Goal: Task Accomplishment & Management: Manage account settings

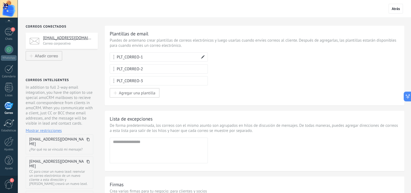
click at [203, 57] on span at bounding box center [203, 57] width 4 height 4
click at [202, 57] on span at bounding box center [203, 57] width 4 height 4
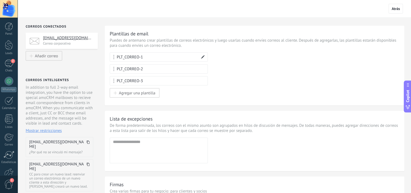
scroll to position [457, 0]
click at [202, 57] on span at bounding box center [203, 57] width 4 height 4
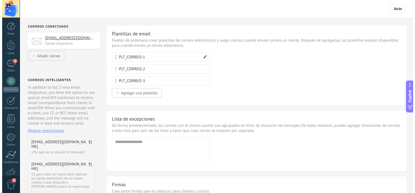
scroll to position [0, 0]
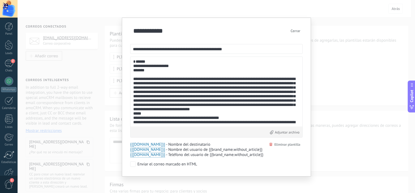
click at [201, 67] on textarea at bounding box center [216, 91] width 166 height 64
click at [175, 49] on input "**********" at bounding box center [216, 49] width 172 height 10
click at [186, 73] on textarea at bounding box center [216, 91] width 166 height 64
paste textarea "**********"
click at [228, 82] on textarea at bounding box center [216, 91] width 167 height 64
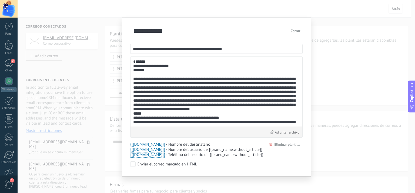
paste textarea "**********"
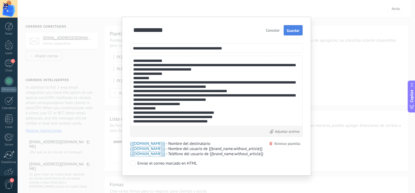
type textarea "**********"
click at [296, 32] on span "Guardar" at bounding box center [292, 31] width 13 height 4
click at [290, 30] on button "Cerrar" at bounding box center [295, 30] width 14 height 10
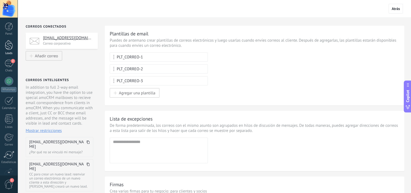
click at [11, 45] on div at bounding box center [9, 45] width 8 height 10
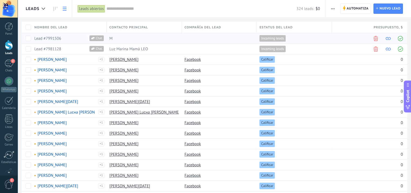
click at [99, 39] on span "Chat" at bounding box center [98, 38] width 9 height 6
click at [42, 9] on icon at bounding box center [44, 9] width 4 height 2
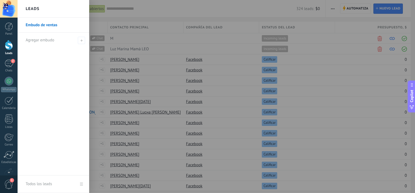
click at [42, 9] on div "Leads" at bounding box center [54, 9] width 72 height 18
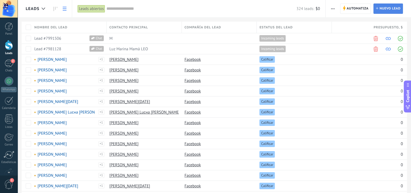
click at [381, 6] on span "Nuevo lead" at bounding box center [389, 9] width 21 height 10
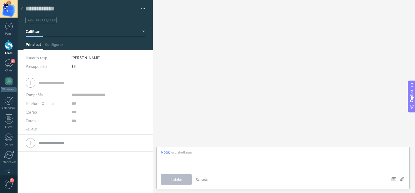
click at [69, 82] on input "text" at bounding box center [91, 82] width 106 height 9
click at [32, 83] on div at bounding box center [85, 82] width 119 height 13
click at [51, 83] on input "text" at bounding box center [91, 82] width 106 height 9
type input "*"
type input "**********"
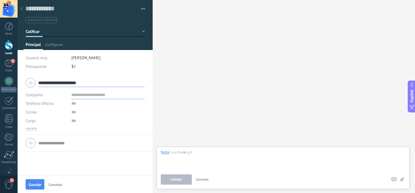
click at [90, 97] on input "text" at bounding box center [107, 94] width 73 height 9
click at [84, 103] on input "text" at bounding box center [107, 103] width 73 height 9
type input "*"
click at [78, 114] on input "text" at bounding box center [107, 112] width 73 height 9
type input "**********"
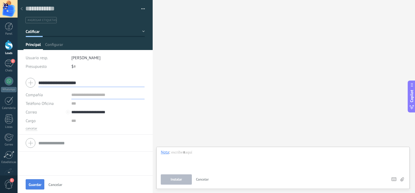
click at [35, 184] on span "Guardar" at bounding box center [35, 184] width 13 height 4
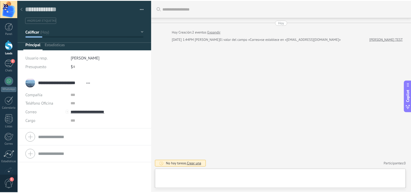
scroll to position [8, 0]
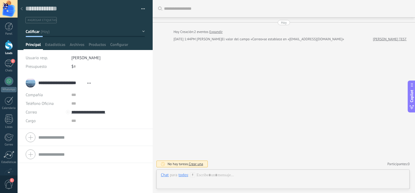
click at [22, 10] on use at bounding box center [22, 8] width 2 height 3
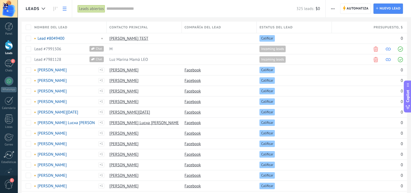
click at [9, 45] on div at bounding box center [9, 45] width 8 height 10
click at [354, 9] on span "Automatiza" at bounding box center [357, 9] width 22 height 10
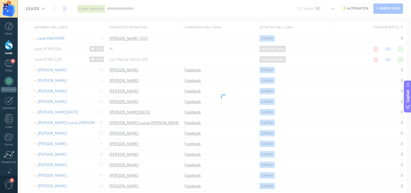
scroll to position [456, 0]
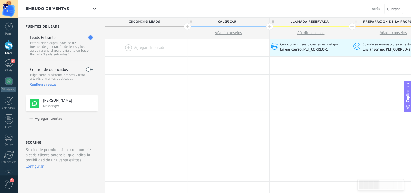
click at [376, 9] on span "Atrás" at bounding box center [375, 8] width 8 height 5
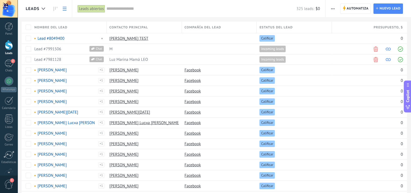
click at [7, 45] on div at bounding box center [9, 45] width 8 height 10
click at [43, 11] on div at bounding box center [43, 9] width 9 height 11
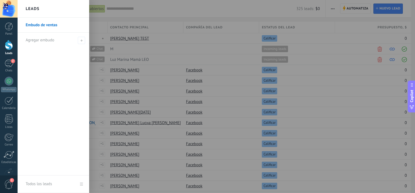
click at [41, 24] on link "Embudo de ventas" at bounding box center [55, 25] width 58 height 15
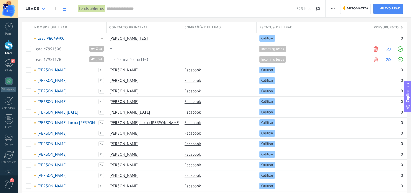
click at [43, 9] on use at bounding box center [44, 9] width 4 height 2
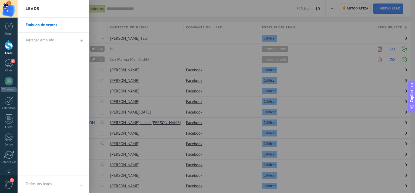
click at [40, 26] on link "Embudo de ventas" at bounding box center [55, 25] width 58 height 15
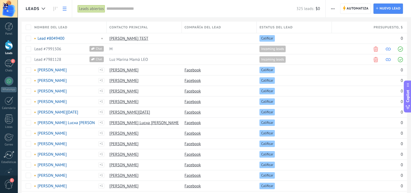
click at [331, 9] on span "button" at bounding box center [333, 9] width 4 height 10
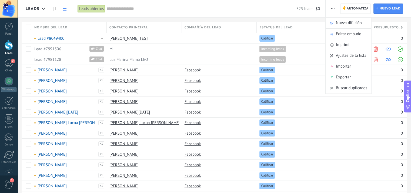
click at [331, 9] on span "button" at bounding box center [333, 9] width 4 height 10
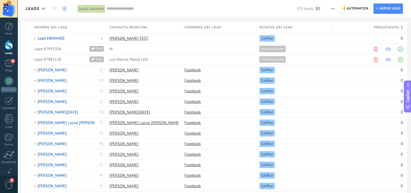
click at [350, 10] on span "Automatiza" at bounding box center [357, 9] width 22 height 10
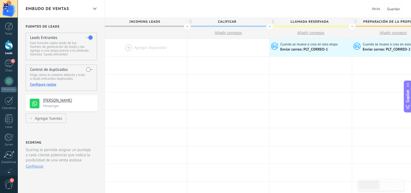
click at [87, 37] on label at bounding box center [89, 37] width 6 height 9
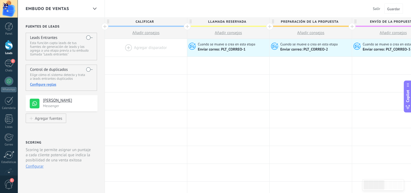
click at [91, 38] on label at bounding box center [89, 37] width 6 height 9
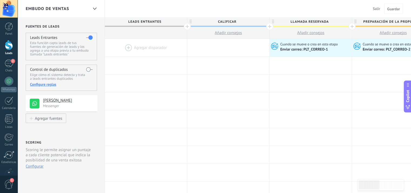
click at [8, 47] on div at bounding box center [9, 45] width 8 height 10
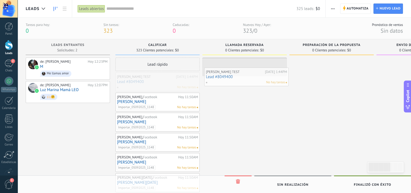
drag, startPoint x: 162, startPoint y: 84, endPoint x: 251, endPoint y: 79, distance: 88.9
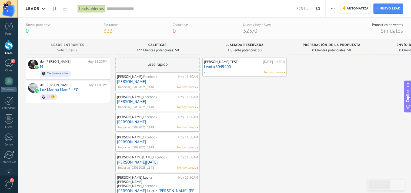
click at [248, 70] on div "No hay tareas" at bounding box center [243, 72] width 79 height 5
click at [264, 69] on link "Lead #8049400" at bounding box center [244, 67] width 81 height 5
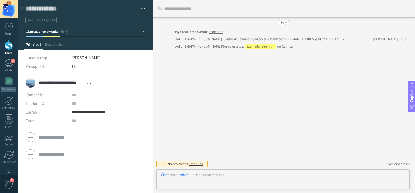
scroll to position [8, 0]
click at [23, 11] on div at bounding box center [22, 9] width 8 height 11
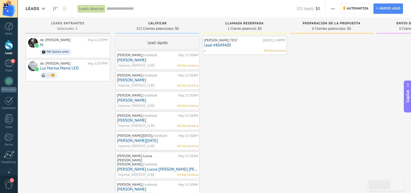
click at [245, 43] on link "Lead #8049400" at bounding box center [244, 45] width 81 height 5
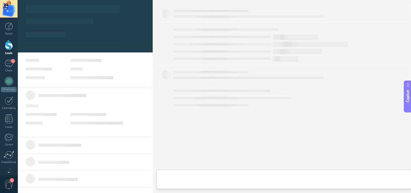
type textarea "**********"
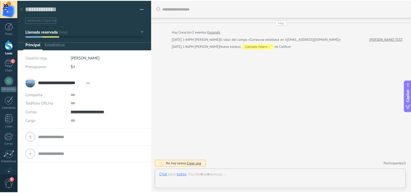
scroll to position [8, 0]
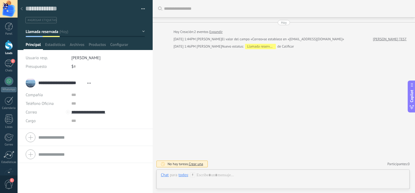
click at [21, 10] on icon at bounding box center [22, 8] width 2 height 3
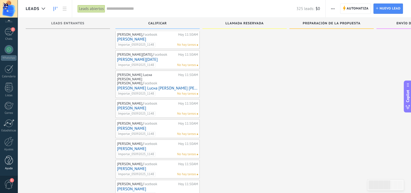
scroll to position [59, 0]
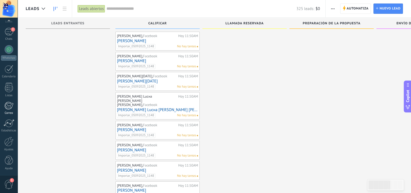
click at [8, 108] on div at bounding box center [8, 105] width 9 height 8
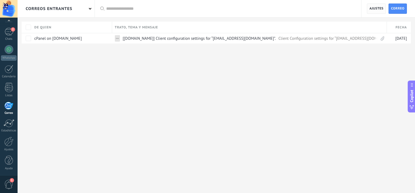
click at [374, 11] on span "Ajustes" at bounding box center [376, 9] width 14 height 10
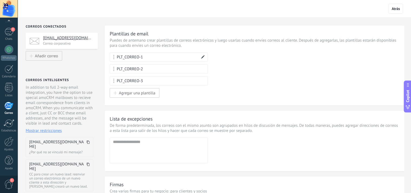
click at [201, 57] on div at bounding box center [202, 57] width 9 height 12
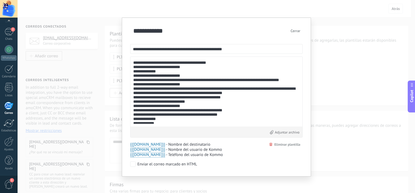
scroll to position [759, 0]
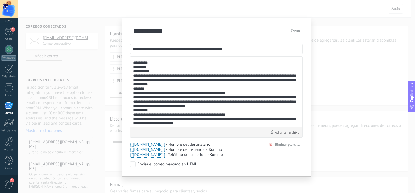
drag, startPoint x: 296, startPoint y: 84, endPoint x: 296, endPoint y: 112, distance: 28.3
click at [296, 113] on textarea at bounding box center [216, 91] width 167 height 64
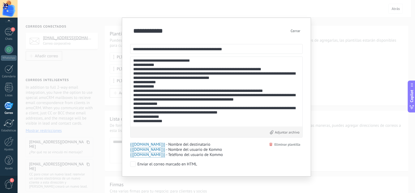
scroll to position [243, 0]
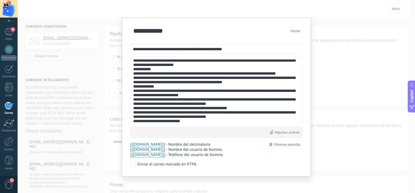
click at [252, 82] on textarea at bounding box center [216, 91] width 167 height 64
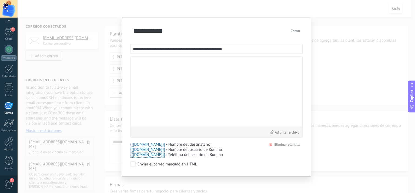
scroll to position [0, 0]
paste textarea "**********"
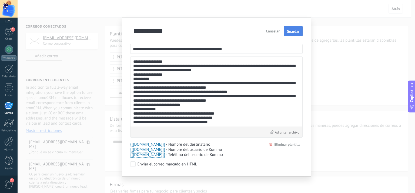
type textarea "**********"
click at [288, 29] on span "Guardar" at bounding box center [292, 31] width 13 height 4
click at [291, 31] on button "Cerrar" at bounding box center [295, 31] width 14 height 10
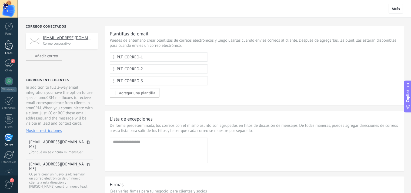
click at [9, 49] on div at bounding box center [9, 45] width 8 height 10
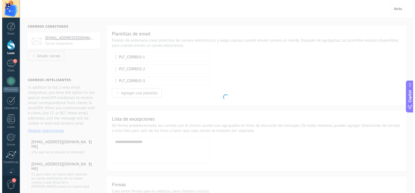
scroll to position [456, 0]
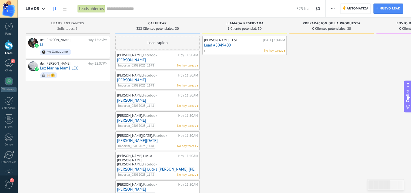
click at [222, 41] on div "[PERSON_NAME] TEST" at bounding box center [232, 40] width 57 height 4
click at [236, 48] on div "[PERSON_NAME] TEST [DATE] 1:44PM Lead #8049400 No hay tareas" at bounding box center [244, 46] width 81 height 16
click at [223, 44] on link "Lead #8049400" at bounding box center [244, 45] width 81 height 5
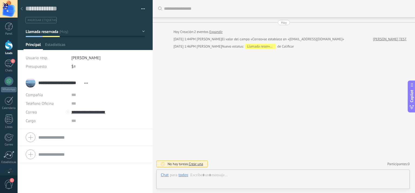
scroll to position [8, 0]
click at [220, 33] on link "Expandir" at bounding box center [215, 31] width 13 height 5
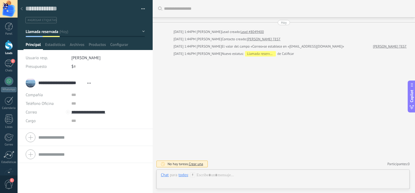
click at [23, 9] on div at bounding box center [22, 9] width 8 height 11
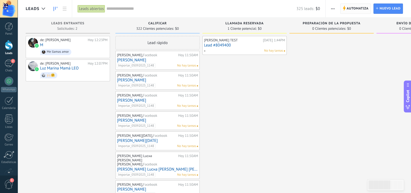
click at [350, 8] on span "Automatiza" at bounding box center [357, 9] width 22 height 10
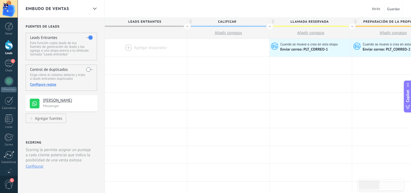
click at [377, 9] on span "Atrás" at bounding box center [375, 8] width 8 height 5
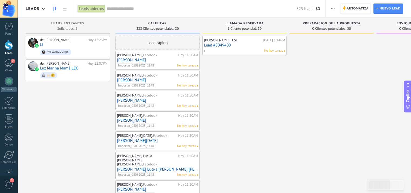
click at [225, 46] on link "Lead #8049400" at bounding box center [244, 45] width 81 height 5
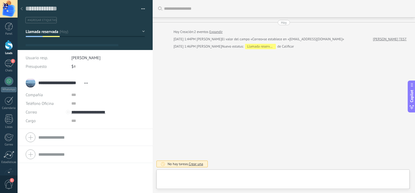
type textarea "**********"
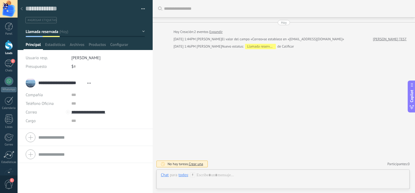
click at [88, 83] on icon at bounding box center [89, 83] width 4 height 1
click at [74, 96] on input "text" at bounding box center [107, 94] width 73 height 9
click at [78, 105] on input "text" at bounding box center [107, 103] width 73 height 9
click at [78, 119] on input "text" at bounding box center [107, 120] width 73 height 9
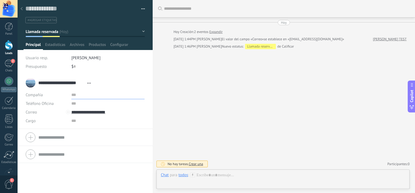
click at [79, 97] on input "text" at bounding box center [107, 94] width 73 height 9
type input "********"
click at [89, 105] on input "text" at bounding box center [107, 103] width 73 height 9
type input "********"
click at [93, 119] on input "text" at bounding box center [107, 120] width 73 height 9
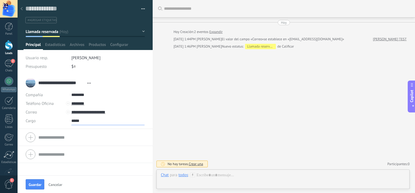
type input "*****"
click at [89, 84] on span "Abrir detalle Copie el nombre Desatar Contacto principal" at bounding box center [88, 83] width 9 height 4
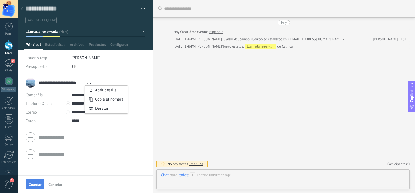
click at [40, 181] on button "Guardar" at bounding box center [35, 184] width 19 height 10
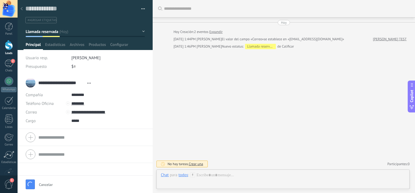
scroll to position [5, 0]
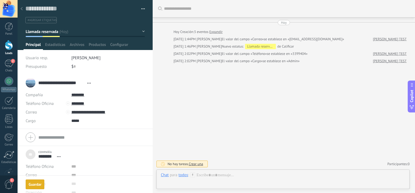
click at [87, 82] on span "Abrir detalle Copie el nombre Desatar Contacto principal" at bounding box center [88, 83] width 9 height 4
click at [98, 89] on link "Abrir detalle" at bounding box center [106, 89] width 22 height 5
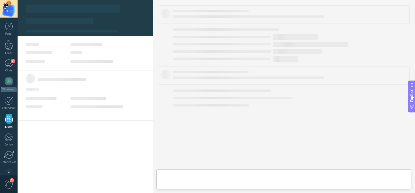
scroll to position [14, 0]
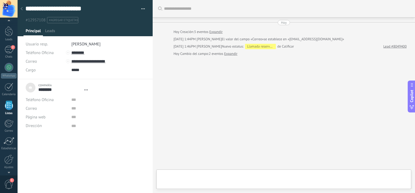
type textarea "***"
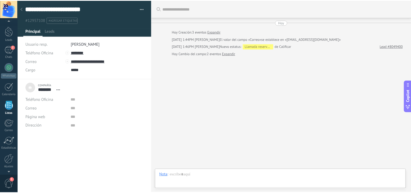
scroll to position [5, 0]
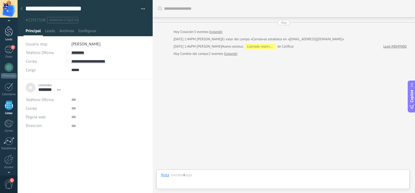
click at [8, 37] on link "Leads" at bounding box center [9, 33] width 18 height 15
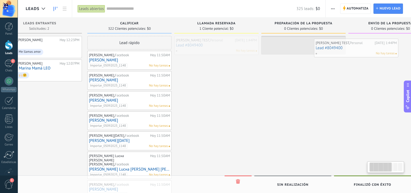
scroll to position [0, 38]
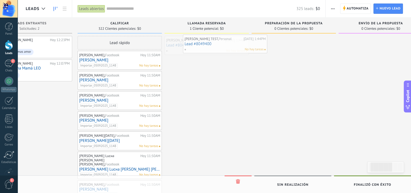
drag, startPoint x: 238, startPoint y: 45, endPoint x: 217, endPoint y: 44, distance: 20.8
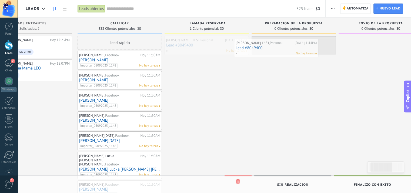
drag, startPoint x: 191, startPoint y: 45, endPoint x: 260, endPoint y: 48, distance: 69.4
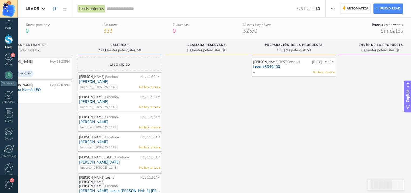
scroll to position [32, 0]
click at [8, 111] on div "Correo" at bounding box center [9, 113] width 16 height 4
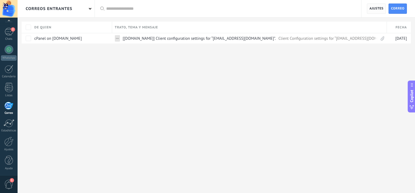
click at [372, 9] on span "Ajustes" at bounding box center [376, 9] width 14 height 10
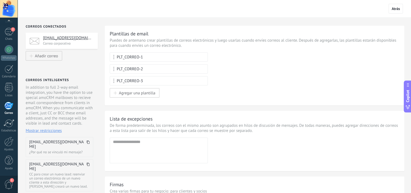
click at [76, 38] on h4 "[EMAIL_ADDRESS][DOMAIN_NAME]" at bounding box center [68, 37] width 51 height 5
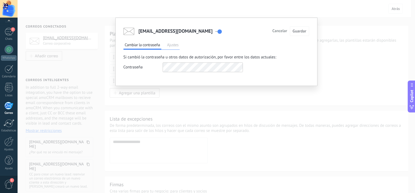
click at [173, 46] on span "Ajustes" at bounding box center [172, 46] width 14 height 8
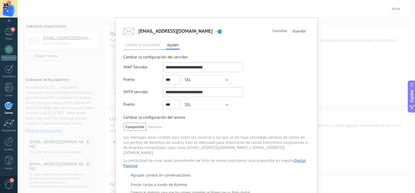
scroll to position [25, 0]
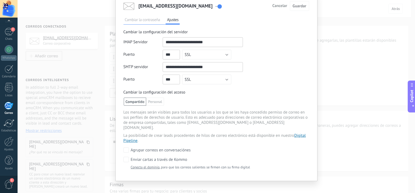
click at [153, 165] on link "Conecta el dominio" at bounding box center [145, 167] width 29 height 5
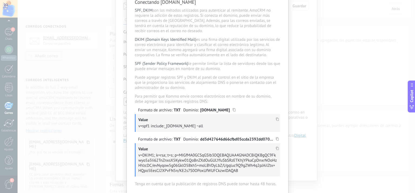
scroll to position [54, 0]
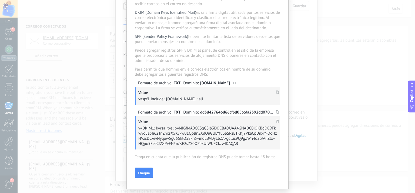
drag, startPoint x: 149, startPoint y: 100, endPoint x: 199, endPoint y: 103, distance: 49.8
click at [199, 103] on div "Value v=spf1 include:_[DOMAIN_NAME] ~all" at bounding box center [207, 96] width 145 height 18
copy p "include:_[DOMAIN_NAME]"
click at [276, 113] on icon at bounding box center [277, 111] width 3 height 3
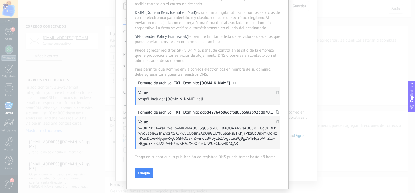
click at [276, 123] on use at bounding box center [277, 121] width 3 height 3
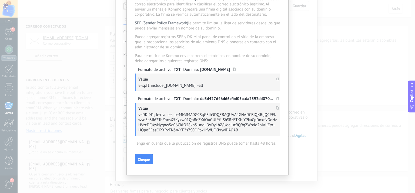
click at [148, 159] on span "Cheque" at bounding box center [144, 159] width 12 height 4
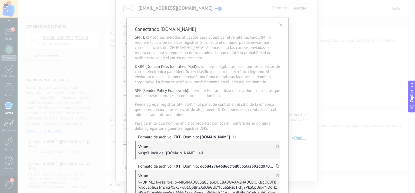
click at [281, 25] on span at bounding box center [281, 25] width 4 height 4
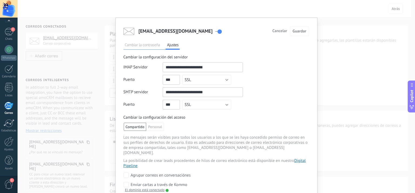
click at [278, 31] on span "Cancelar" at bounding box center [279, 31] width 15 height 4
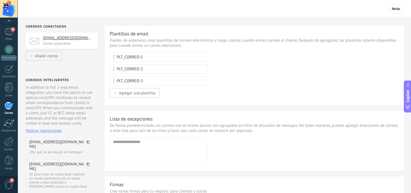
click at [44, 132] on span "Mostrar restricciones" at bounding box center [44, 130] width 36 height 5
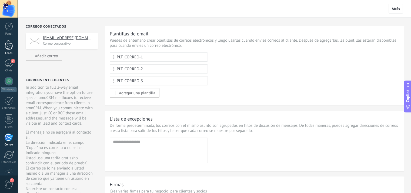
click at [11, 46] on div at bounding box center [9, 45] width 8 height 10
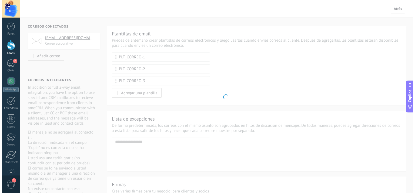
scroll to position [456, 0]
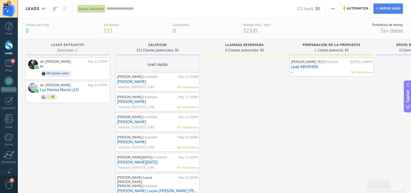
click at [387, 9] on span "Nuevo lead" at bounding box center [389, 9] width 21 height 10
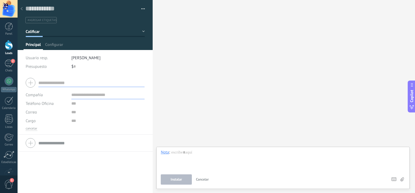
click at [72, 82] on input "text" at bounding box center [91, 82] width 106 height 9
click at [72, 83] on input "text" at bounding box center [91, 82] width 106 height 9
click at [83, 97] on input "text" at bounding box center [107, 94] width 73 height 9
click at [55, 82] on input "text" at bounding box center [91, 82] width 106 height 9
click at [29, 83] on div at bounding box center [85, 82] width 119 height 13
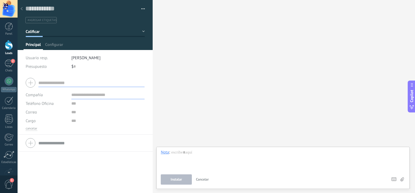
click at [57, 84] on input "text" at bounding box center [91, 82] width 106 height 9
type input "**********"
click at [87, 96] on input "text" at bounding box center [107, 94] width 73 height 9
click at [76, 95] on input "********" at bounding box center [107, 94] width 73 height 9
drag, startPoint x: 90, startPoint y: 95, endPoint x: 63, endPoint y: 97, distance: 26.3
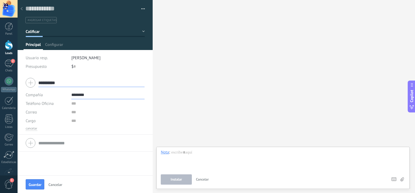
click at [63, 97] on div "Compañía ********" at bounding box center [85, 94] width 119 height 9
type input "********"
click at [83, 105] on input "text" at bounding box center [107, 103] width 73 height 9
type input "********"
type input "*"
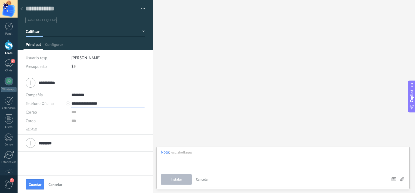
drag, startPoint x: 85, startPoint y: 104, endPoint x: 119, endPoint y: 107, distance: 33.6
click at [119, 107] on input "**********" at bounding box center [107, 103] width 73 height 9
type input "**********"
click at [94, 117] on input "text" at bounding box center [107, 120] width 73 height 9
click at [94, 110] on input "text" at bounding box center [107, 112] width 73 height 9
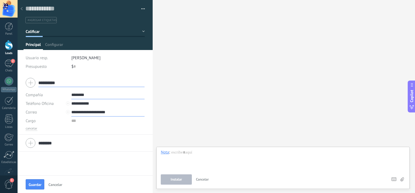
type input "**********"
click at [46, 143] on input "********" at bounding box center [91, 142] width 106 height 9
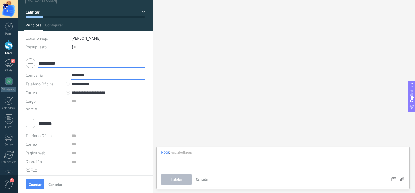
click at [29, 124] on div "********" at bounding box center [85, 123] width 119 height 13
drag, startPoint x: 106, startPoint y: 76, endPoint x: 50, endPoint y: 81, distance: 56.4
click at [50, 81] on div "**********" at bounding box center [85, 91] width 119 height 40
click at [124, 89] on input "**********" at bounding box center [107, 92] width 73 height 9
click at [113, 77] on input "text" at bounding box center [107, 75] width 73 height 9
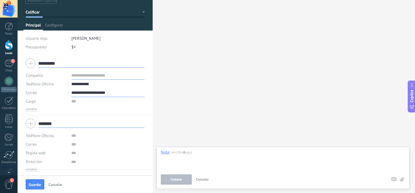
click at [114, 93] on input "**********" at bounding box center [107, 92] width 73 height 9
click at [26, 122] on div "********" at bounding box center [85, 123] width 119 height 13
drag, startPoint x: 59, startPoint y: 124, endPoint x: 29, endPoint y: 124, distance: 30.2
click at [29, 124] on div "********" at bounding box center [85, 123] width 119 height 13
click at [39, 183] on span "Guardar" at bounding box center [35, 184] width 13 height 4
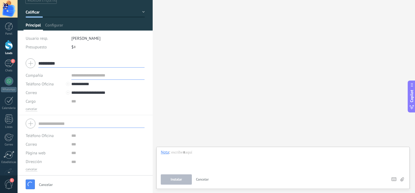
type textarea "***"
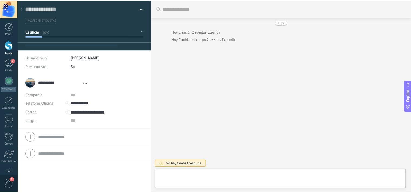
scroll to position [8, 0]
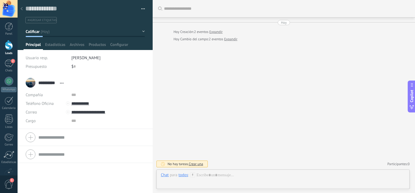
click at [9, 49] on div at bounding box center [9, 45] width 8 height 10
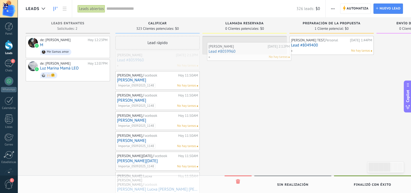
drag, startPoint x: 160, startPoint y: 61, endPoint x: 252, endPoint y: 52, distance: 91.9
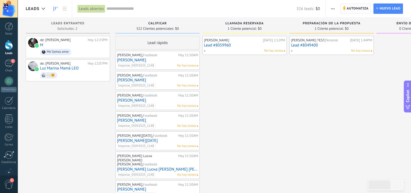
click at [357, 9] on span "Automatiza" at bounding box center [357, 9] width 22 height 10
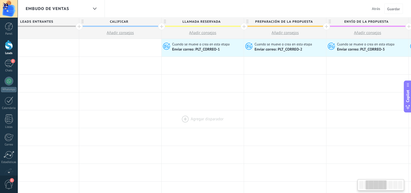
scroll to position [0, 135]
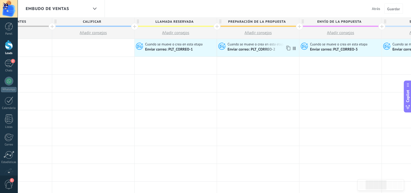
click at [262, 49] on span "Enviar correo: PLT_CORREO-2" at bounding box center [251, 49] width 49 height 5
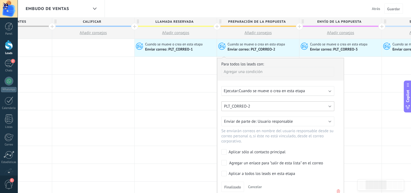
click at [280, 104] on button "PLT_CORREO-2" at bounding box center [277, 106] width 113 height 10
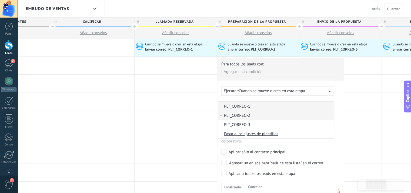
click at [243, 104] on span "PLT_CORREO-1" at bounding box center [275, 106] width 114 height 5
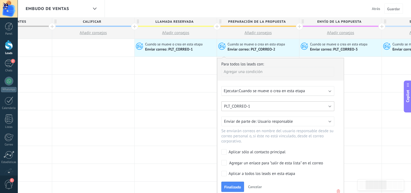
scroll to position [81, 0]
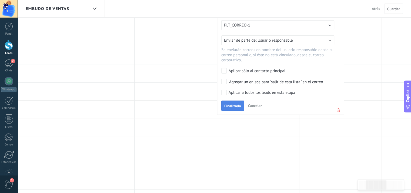
click at [235, 105] on span "Finalizado" at bounding box center [232, 106] width 17 height 4
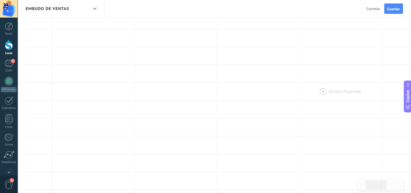
scroll to position [0, 0]
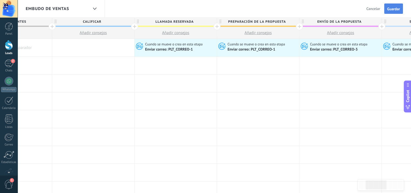
click at [397, 7] on span "Guardar" at bounding box center [393, 9] width 13 height 4
click at [374, 10] on span "Salir" at bounding box center [376, 8] width 7 height 5
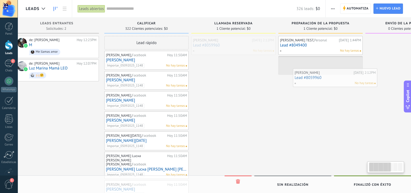
scroll to position [0, 22]
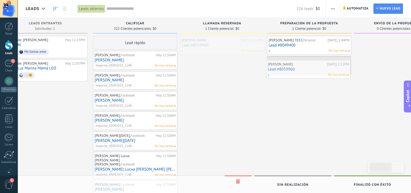
drag, startPoint x: 234, startPoint y: 46, endPoint x: 298, endPoint y: 70, distance: 68.1
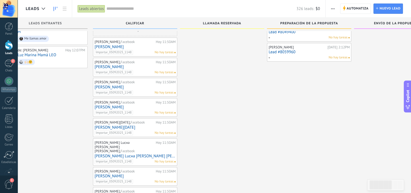
scroll to position [0, 0]
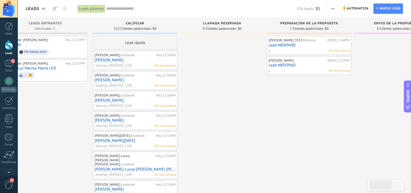
click at [141, 41] on div "Lead rápido" at bounding box center [135, 42] width 84 height 13
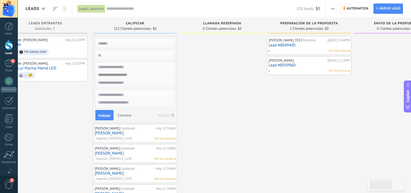
click at [127, 116] on span "Cancelar" at bounding box center [124, 115] width 14 height 5
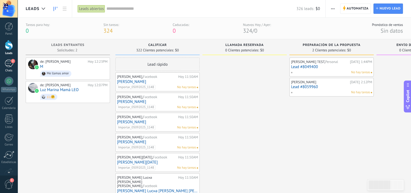
click at [8, 63] on div "2" at bounding box center [9, 63] width 9 height 8
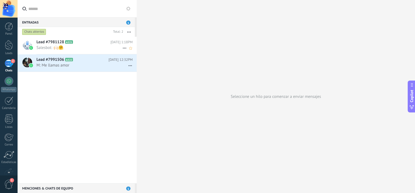
click at [40, 48] on span "Salesbot: 🙌🏻🤗" at bounding box center [79, 47] width 86 height 5
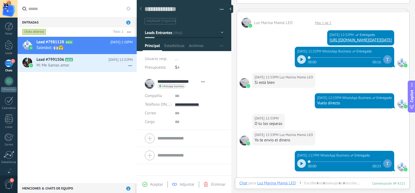
scroll to position [162, 0]
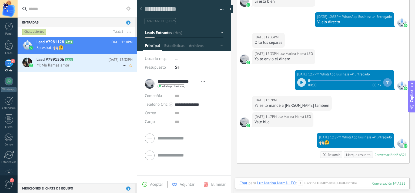
click at [58, 66] on span "M: Me llamas amor" at bounding box center [79, 65] width 86 height 5
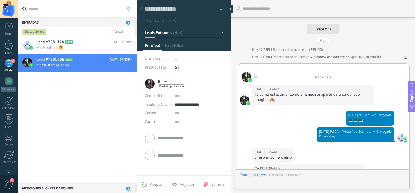
scroll to position [610, 0]
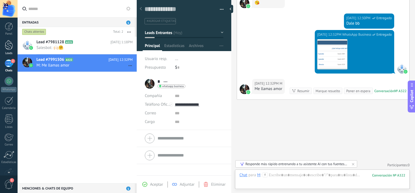
click at [10, 51] on link "Leads" at bounding box center [9, 47] width 18 height 15
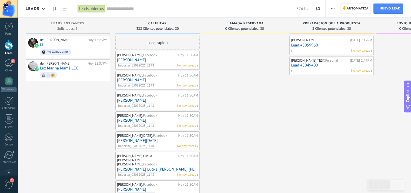
click at [309, 64] on link "Lead #8049400" at bounding box center [331, 65] width 81 height 5
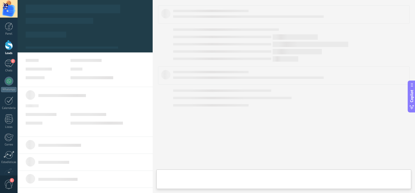
type textarea "***"
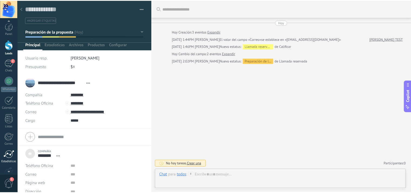
scroll to position [32, 0]
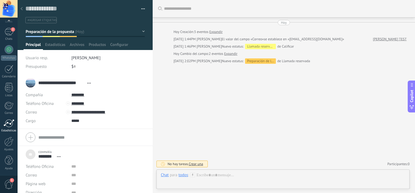
click at [10, 125] on div at bounding box center [9, 123] width 11 height 8
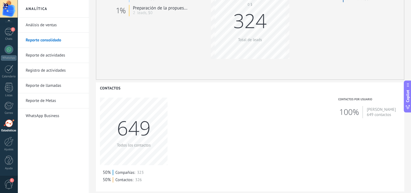
scroll to position [81, 0]
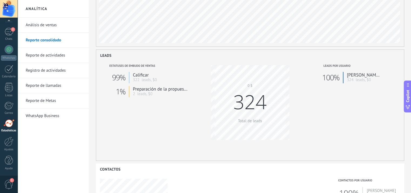
click at [60, 70] on link "Registro de actividades" at bounding box center [55, 70] width 58 height 15
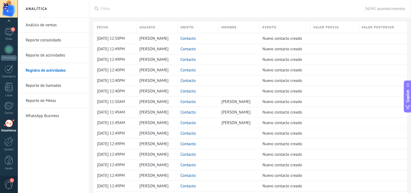
click at [53, 56] on link "Reporte de actividades" at bounding box center [55, 55] width 58 height 15
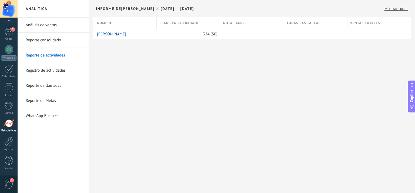
click at [53, 43] on link "Reporte consolidado" at bounding box center [55, 40] width 58 height 15
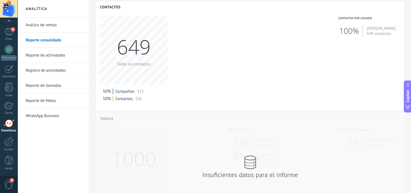
scroll to position [288, 0]
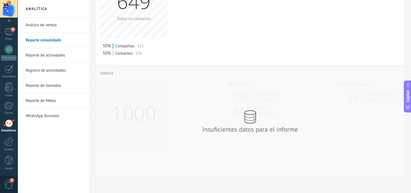
click at [48, 117] on link "WhatsApp Business" at bounding box center [55, 115] width 58 height 15
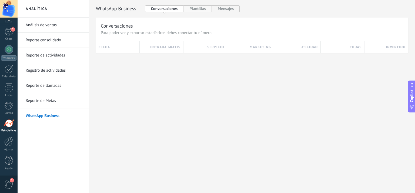
click at [200, 10] on button "Plantillas" at bounding box center [197, 8] width 28 height 7
click at [226, 9] on button "Mensajes" at bounding box center [226, 8] width 28 height 7
click at [155, 9] on button "Conversaciones" at bounding box center [164, 8] width 39 height 7
click at [8, 144] on div at bounding box center [8, 141] width 9 height 9
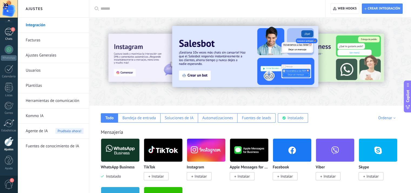
click at [10, 32] on div "2" at bounding box center [9, 32] width 9 height 8
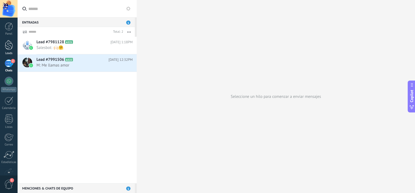
click at [9, 49] on div at bounding box center [9, 45] width 8 height 10
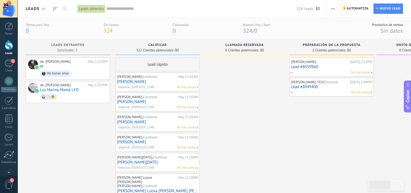
click at [46, 9] on div at bounding box center [43, 9] width 9 height 11
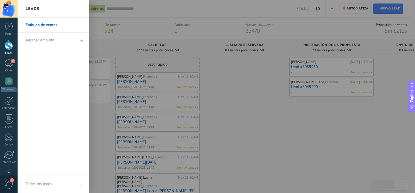
click at [45, 27] on link "Embudo de ventas" at bounding box center [55, 25] width 58 height 15
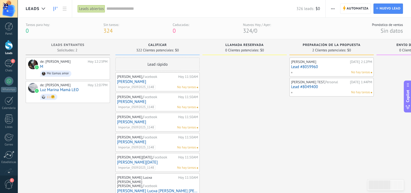
click at [54, 9] on use at bounding box center [55, 9] width 4 height 4
click at [64, 12] on link at bounding box center [64, 9] width 9 height 11
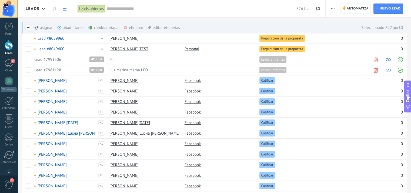
click at [110, 29] on div "cambiar etapa màs" at bounding box center [112, 28] width 48 height 12
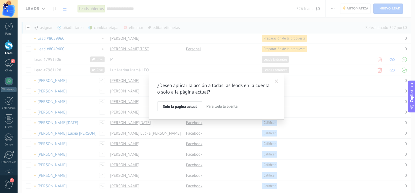
click at [211, 108] on span "Para toda la cuenta" at bounding box center [221, 106] width 31 height 5
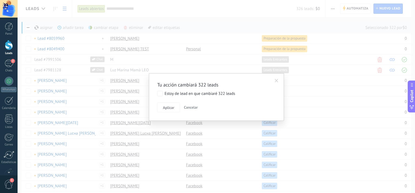
click at [275, 81] on span at bounding box center [277, 81] width 4 height 4
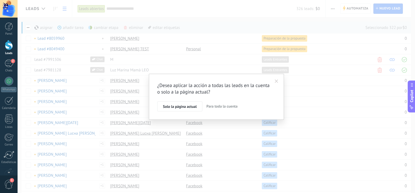
click at [276, 82] on span at bounding box center [277, 81] width 4 height 4
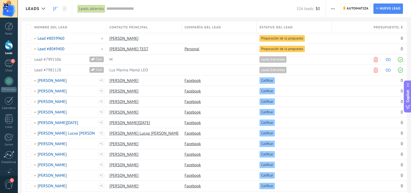
click at [56, 10] on icon at bounding box center [55, 9] width 4 height 4
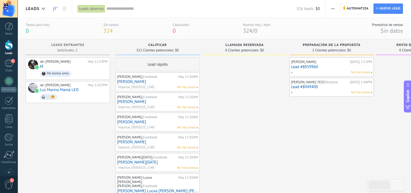
click at [63, 8] on icon at bounding box center [65, 9] width 4 height 4
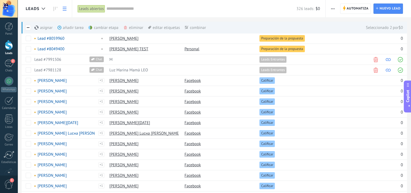
click at [108, 27] on div "cambiar etapa màs" at bounding box center [112, 28] width 48 height 12
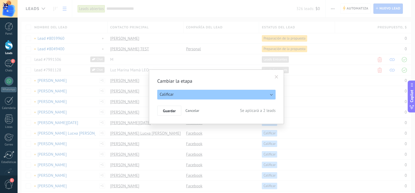
click at [192, 111] on span "Cancelar" at bounding box center [192, 110] width 14 height 5
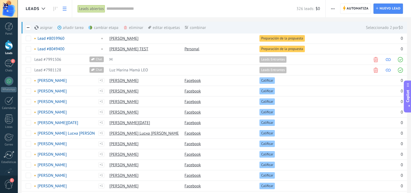
click at [112, 28] on div "cambiar etapa màs" at bounding box center [112, 28] width 48 height 12
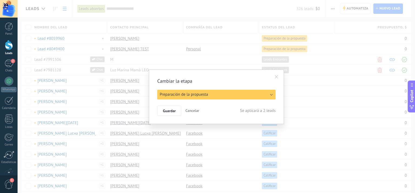
click at [276, 79] on span at bounding box center [276, 76] width 9 height 9
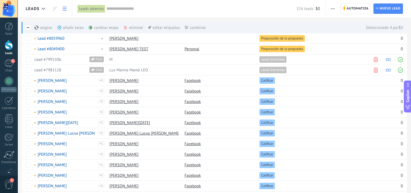
click at [109, 29] on div "cambiar etapa màs" at bounding box center [112, 28] width 48 height 12
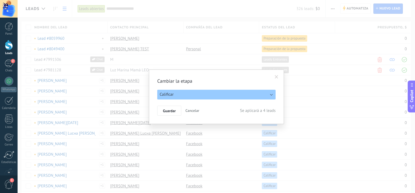
click at [265, 96] on button "Calificar" at bounding box center [216, 95] width 118 height 10
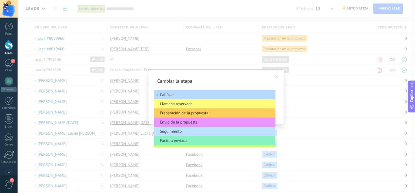
click at [265, 96] on span "Calificar" at bounding box center [214, 94] width 120 height 5
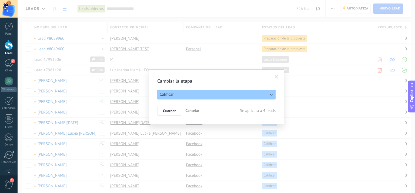
click at [276, 79] on span at bounding box center [276, 76] width 9 height 9
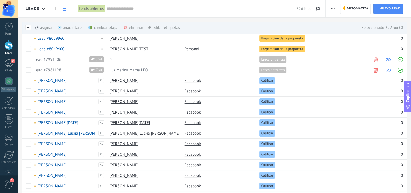
click at [105, 30] on div "cambiar etapa màs" at bounding box center [112, 28] width 48 height 12
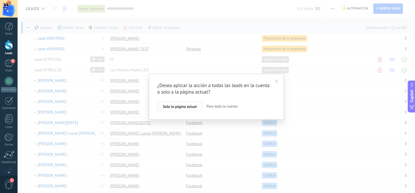
click at [186, 108] on span "Solo la página actual" at bounding box center [180, 106] width 34 height 4
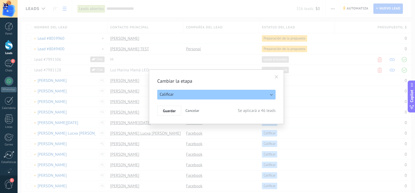
click at [193, 109] on span "Cancelar" at bounding box center [192, 110] width 14 height 5
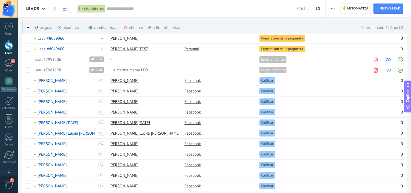
click at [103, 29] on div "cambiar etapa màs" at bounding box center [112, 28] width 48 height 12
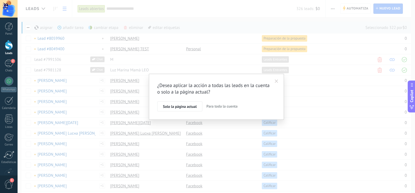
click at [215, 108] on span "Para toda la cuenta" at bounding box center [221, 106] width 31 height 5
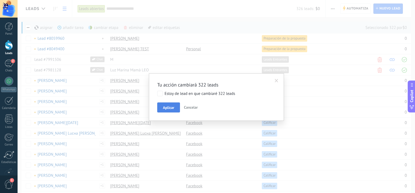
click at [171, 108] on span "Aplicar" at bounding box center [168, 108] width 11 height 4
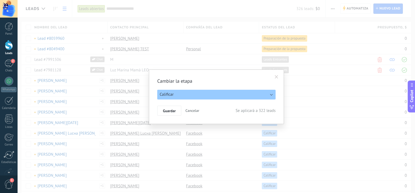
click at [194, 113] on button "Cancelar" at bounding box center [192, 111] width 18 height 10
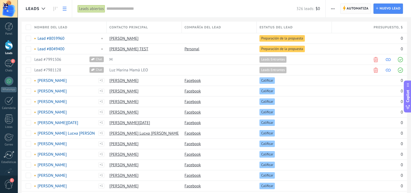
click at [348, 8] on span "Automatiza" at bounding box center [357, 9] width 22 height 10
